Goal: Task Accomplishment & Management: Use online tool/utility

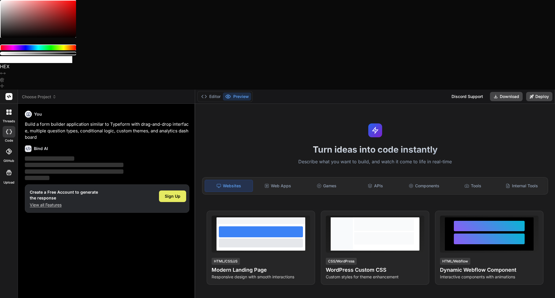
click at [168, 193] on span "Sign Up" at bounding box center [173, 196] width 16 height 6
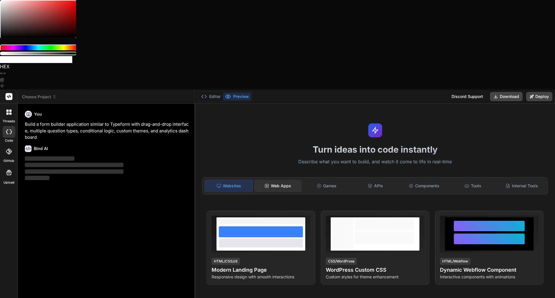
click at [277, 180] on div "Web Apps" at bounding box center [278, 186] width 48 height 12
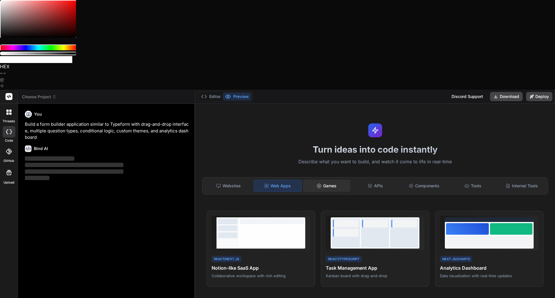
click at [324, 180] on div "Games" at bounding box center [327, 186] width 48 height 12
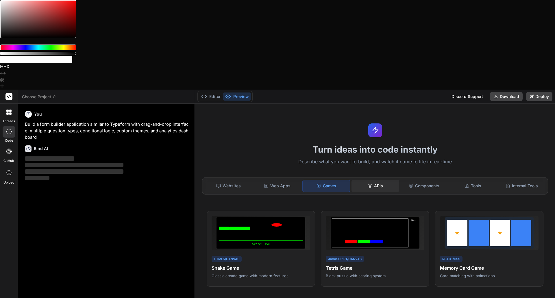
click at [371, 180] on div "APIs" at bounding box center [375, 186] width 48 height 12
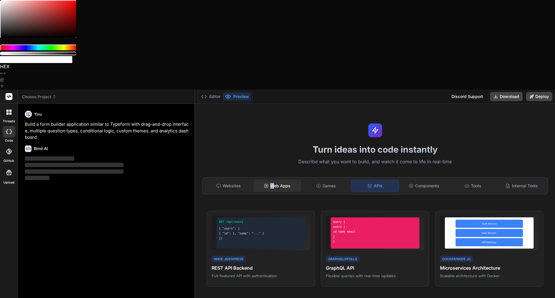
drag, startPoint x: 300, startPoint y: 92, endPoint x: 272, endPoint y: 95, distance: 27.9
click at [272, 177] on div "Websites Web Apps Games APIs Components Tools Internal Tools" at bounding box center [375, 185] width 346 height 17
click at [272, 180] on div "Web Apps" at bounding box center [278, 186] width 48 height 12
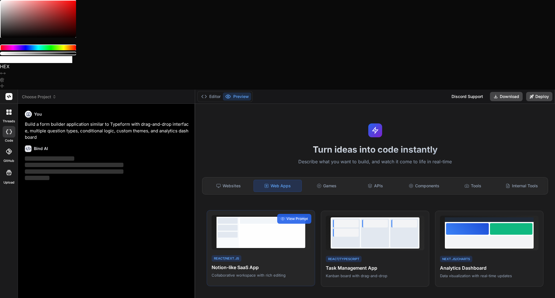
click at [263, 225] on div at bounding box center [272, 235] width 64 height 20
click at [226, 180] on div "Websites" at bounding box center [229, 186] width 48 height 12
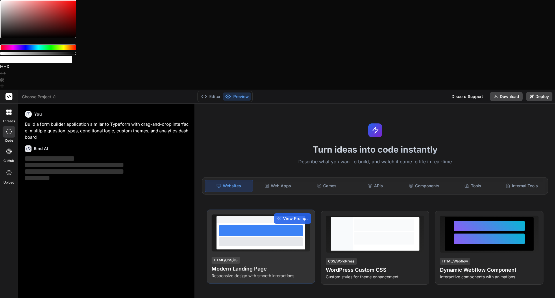
click at [284, 214] on div at bounding box center [261, 232] width 99 height 37
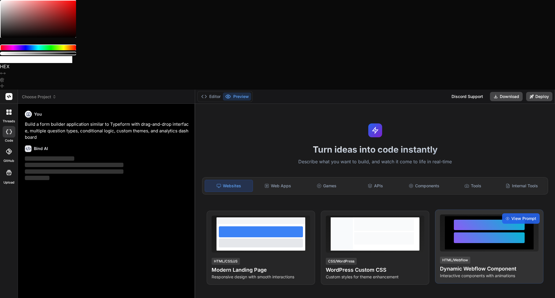
click at [478, 232] on div at bounding box center [489, 237] width 71 height 11
click at [514, 216] on span "View Prompt" at bounding box center [523, 219] width 25 height 6
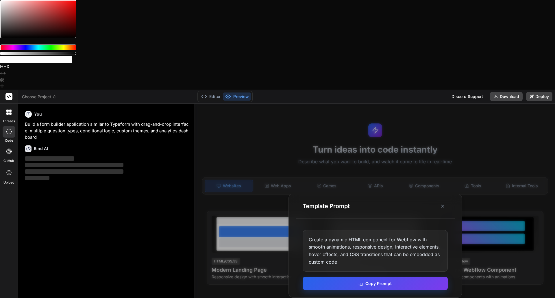
click at [377, 277] on button "Copy Prompt" at bounding box center [375, 283] width 145 height 13
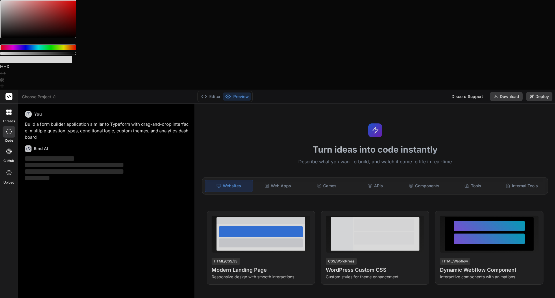
drag, startPoint x: 76, startPoint y: 230, endPoint x: 171, endPoint y: 276, distance: 105.2
click at [173, 212] on div at bounding box center [277, 149] width 555 height 298
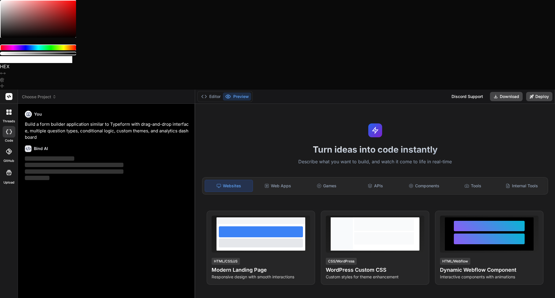
click at [325, 180] on div "Games" at bounding box center [327, 186] width 48 height 12
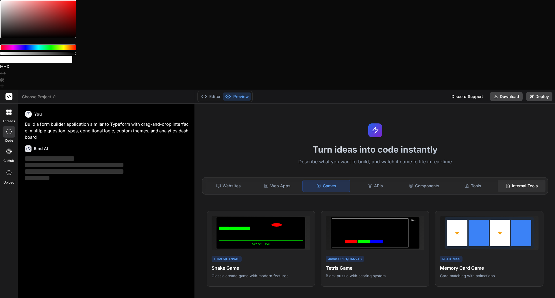
click at [511, 180] on div "Internal Tools" at bounding box center [522, 186] width 48 height 12
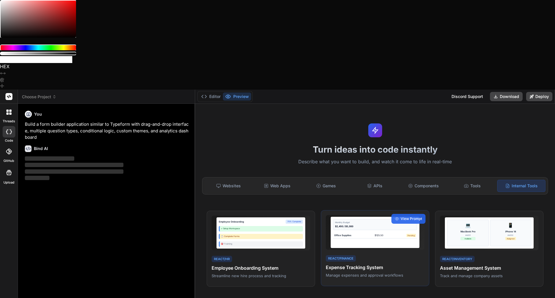
click at [395, 217] on div "Monthly Budget $2,450 / $5,000 Office Supplies $125.50 Pending" at bounding box center [375, 232] width 89 height 31
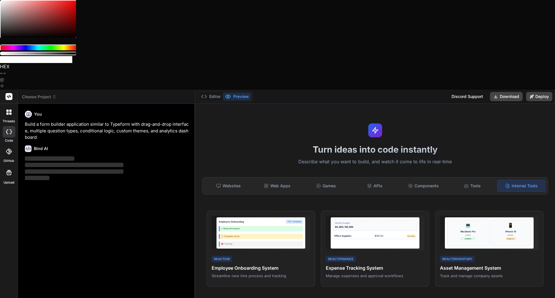
click at [9, 106] on div at bounding box center [9, 112] width 12 height 12
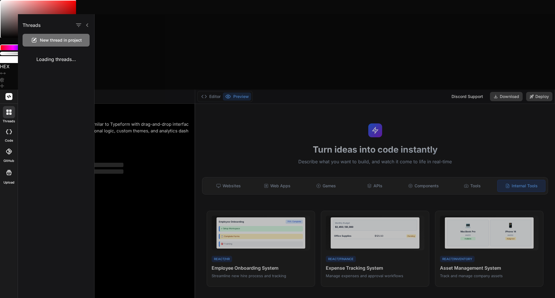
click at [6, 129] on icon at bounding box center [9, 131] width 6 height 5
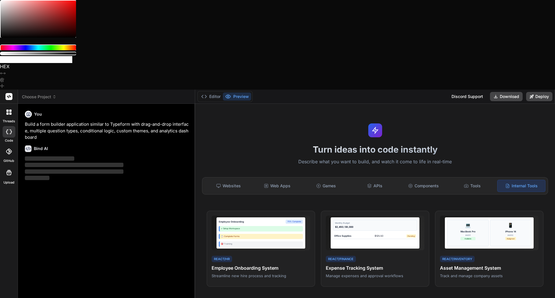
click at [6, 129] on icon at bounding box center [9, 131] width 6 height 5
click at [210, 92] on button "Editor" at bounding box center [211, 96] width 24 height 8
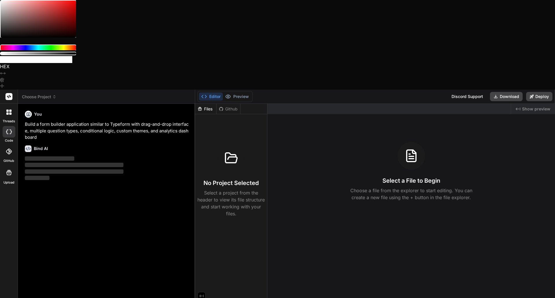
click at [9, 149] on icon at bounding box center [9, 152] width 6 height 6
type textarea "x"
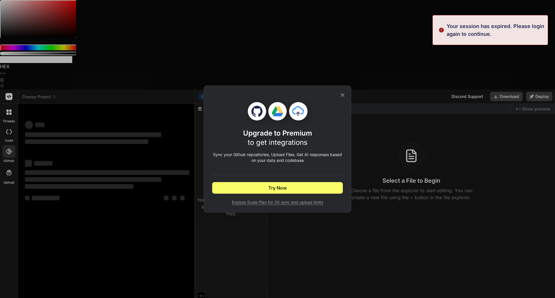
click at [339, 96] on icon at bounding box center [342, 95] width 6 height 6
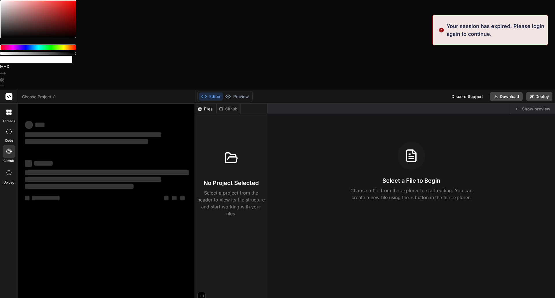
click at [10, 106] on div at bounding box center [9, 112] width 12 height 12
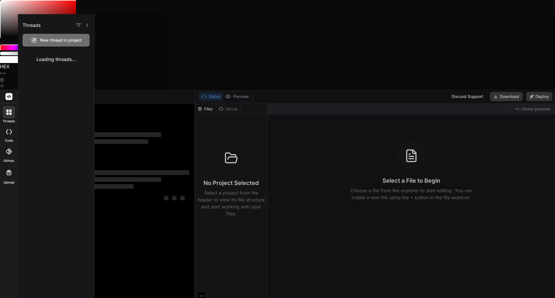
click at [36, 94] on span "Choose Project" at bounding box center [39, 97] width 34 height 6
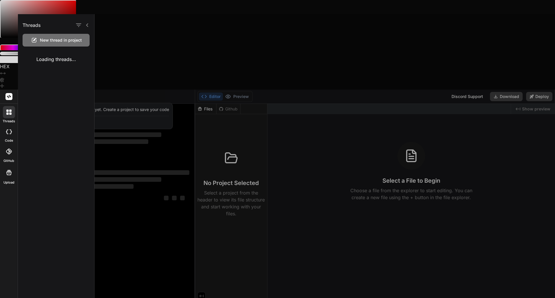
click at [8, 93] on rect at bounding box center [8, 96] width 7 height 7
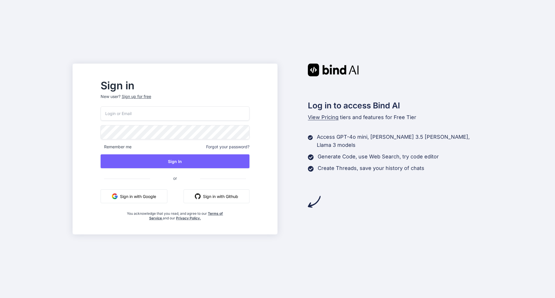
click at [151, 200] on button "Sign in with Google" at bounding box center [134, 196] width 67 height 14
click at [129, 199] on button "Sign in with Google" at bounding box center [134, 196] width 67 height 14
